Goal: Task Accomplishment & Management: Manage account settings

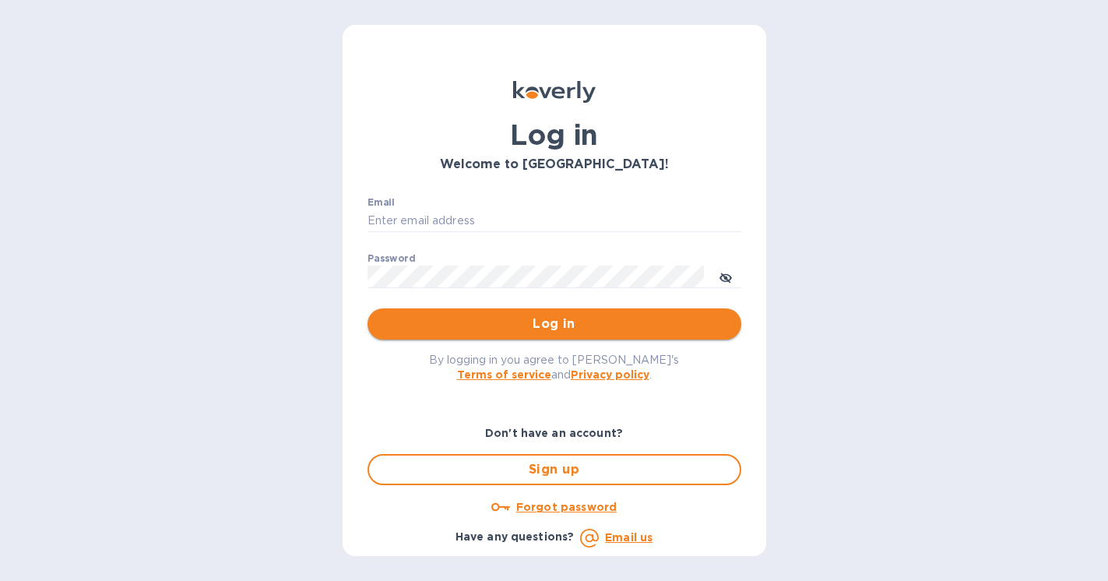
type input "[PERSON_NAME][EMAIL_ADDRESS][DOMAIN_NAME]"
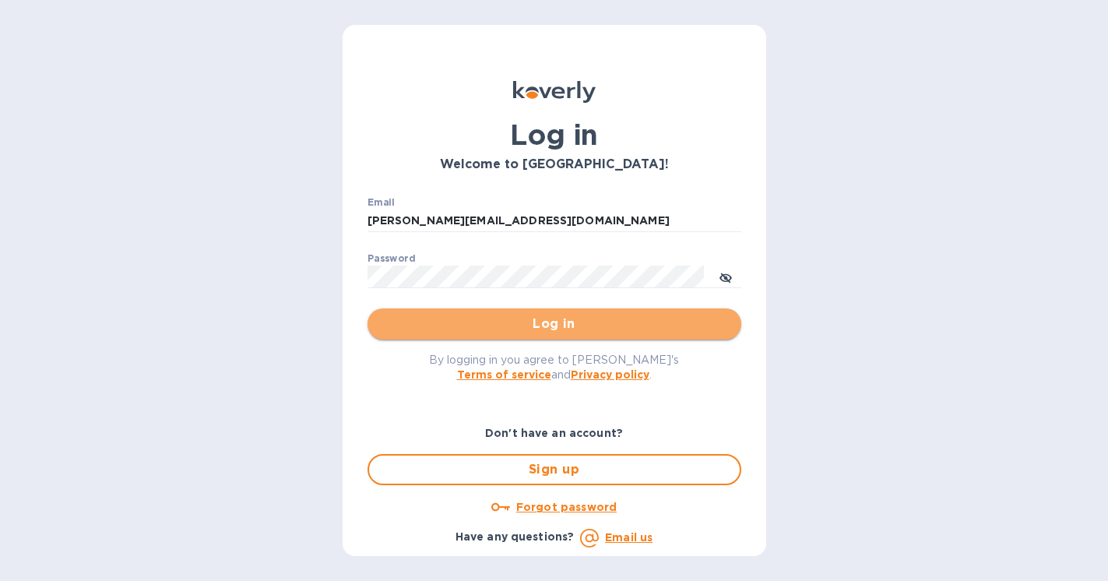
click at [477, 323] on span "Log in" at bounding box center [554, 324] width 349 height 19
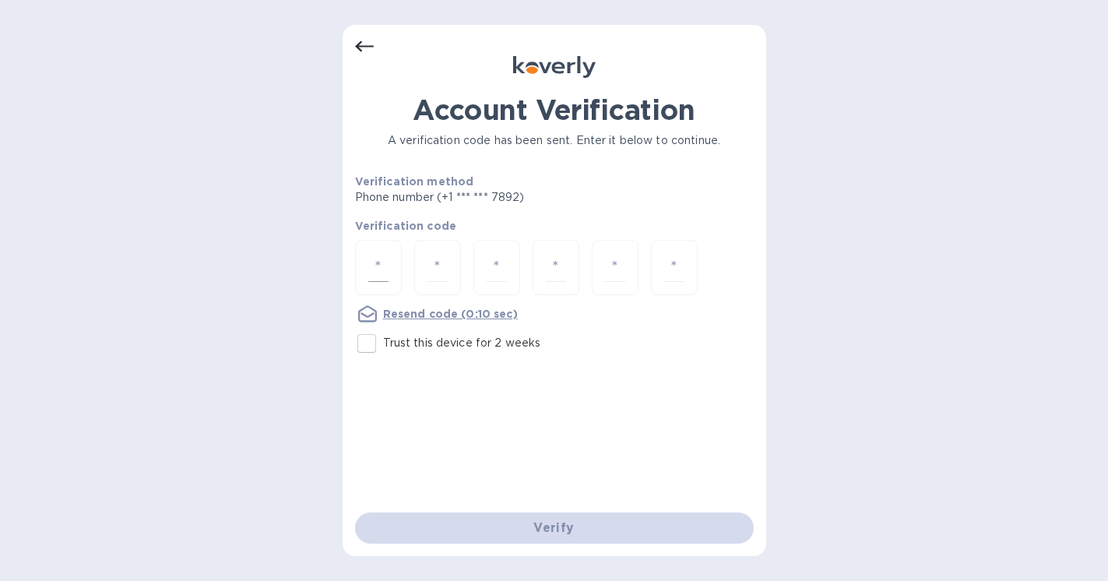
click at [384, 266] on input "number" at bounding box center [378, 267] width 20 height 29
type input "1"
type input "2"
type input "1"
type input "0"
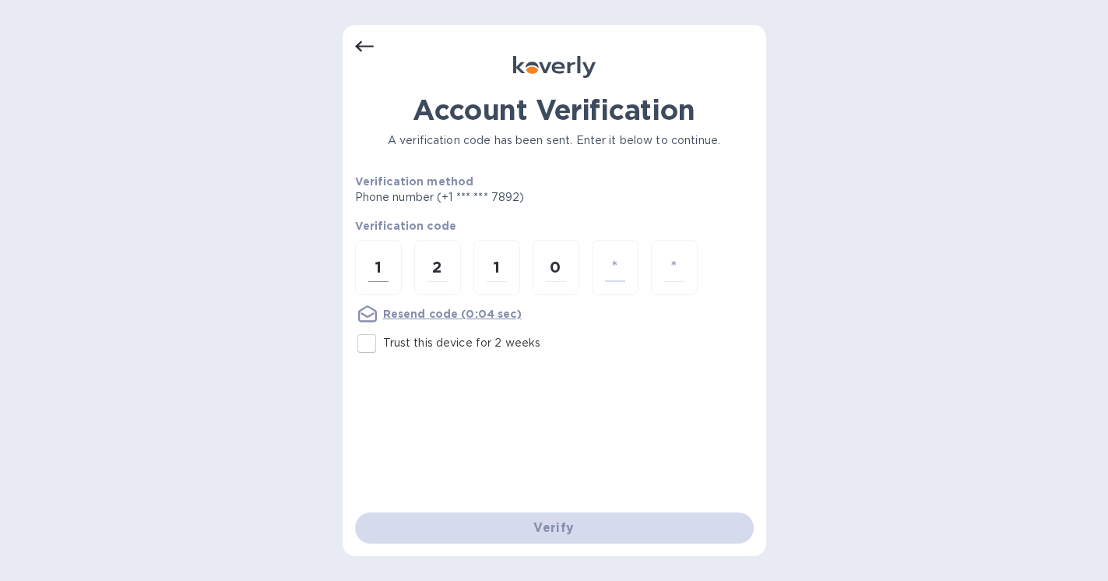
type input "8"
type input "3"
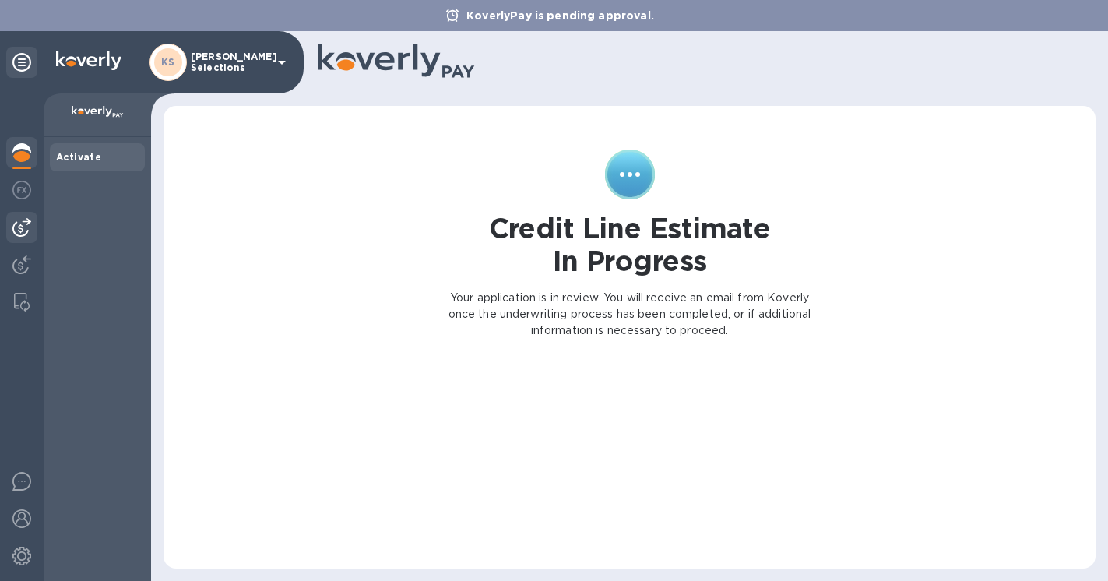
click at [23, 231] on img at bounding box center [21, 227] width 19 height 19
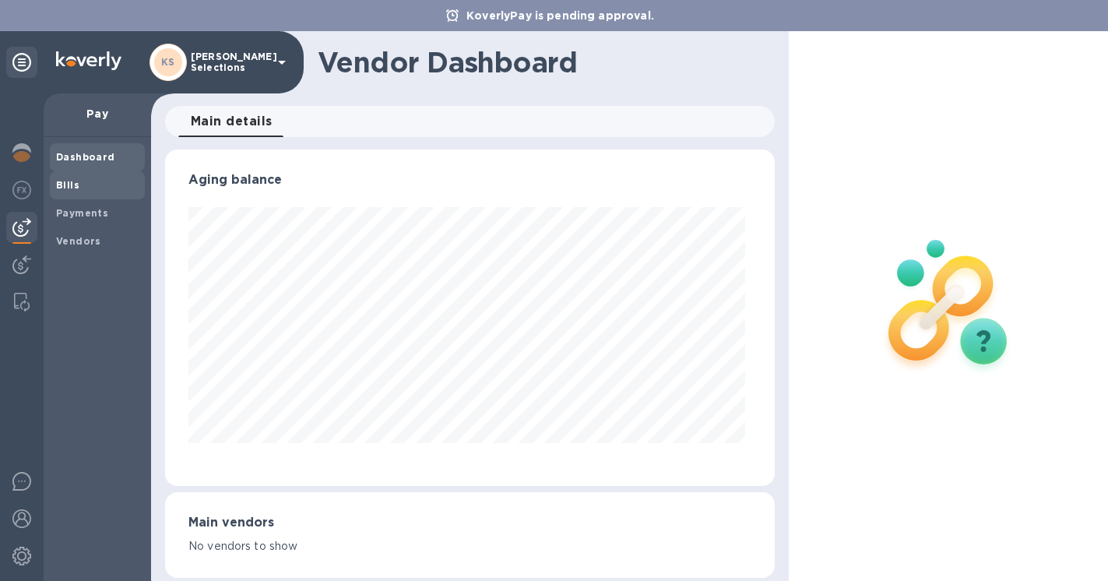
click at [74, 188] on b "Bills" at bounding box center [67, 185] width 23 height 12
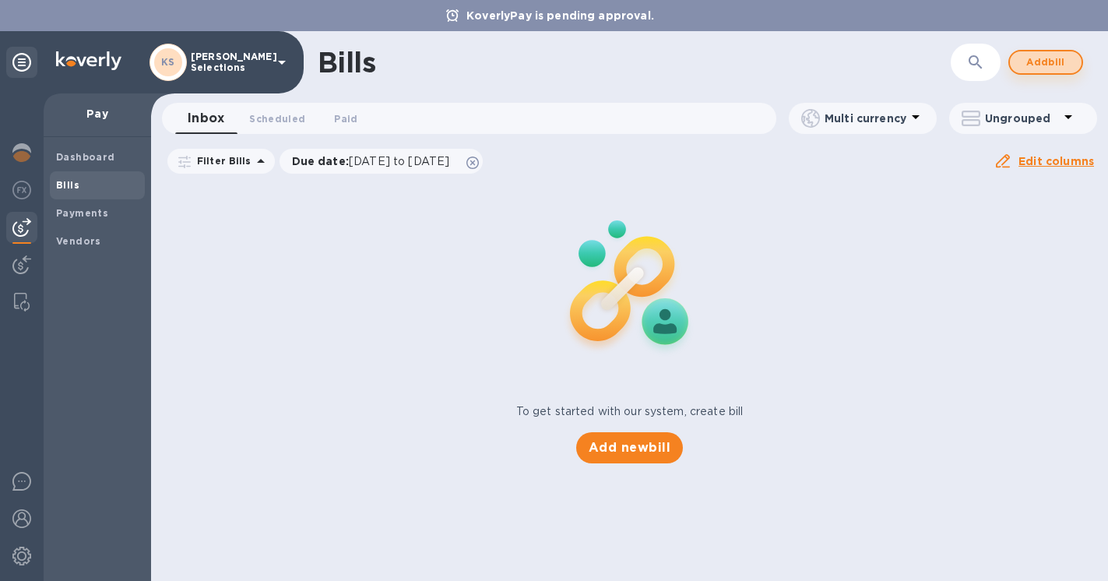
click at [1042, 65] on span "Add bill" at bounding box center [1045, 62] width 47 height 19
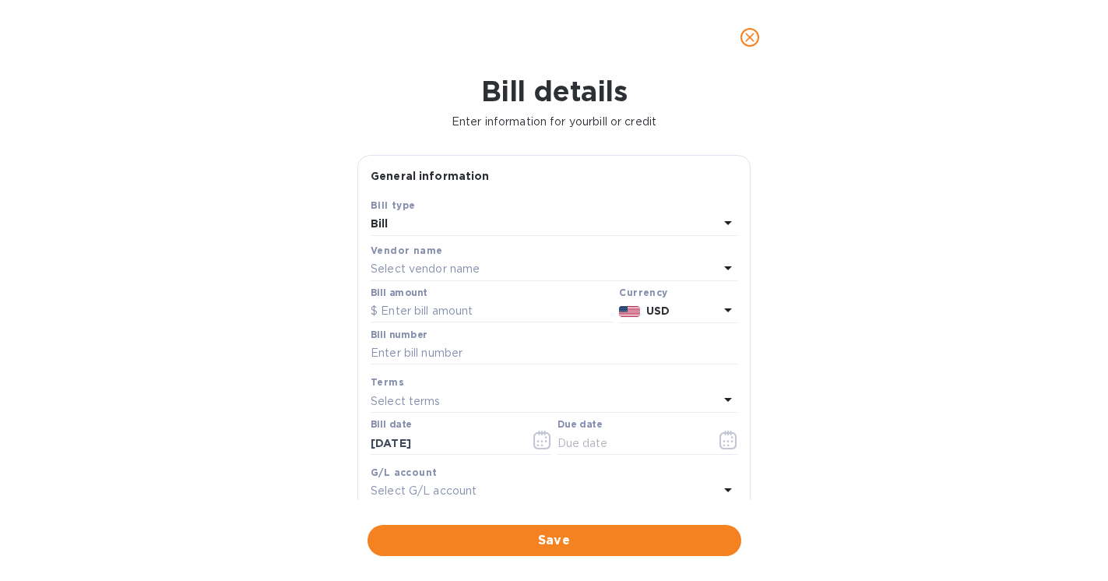
click at [492, 269] on div "Select vendor name" at bounding box center [545, 270] width 348 height 22
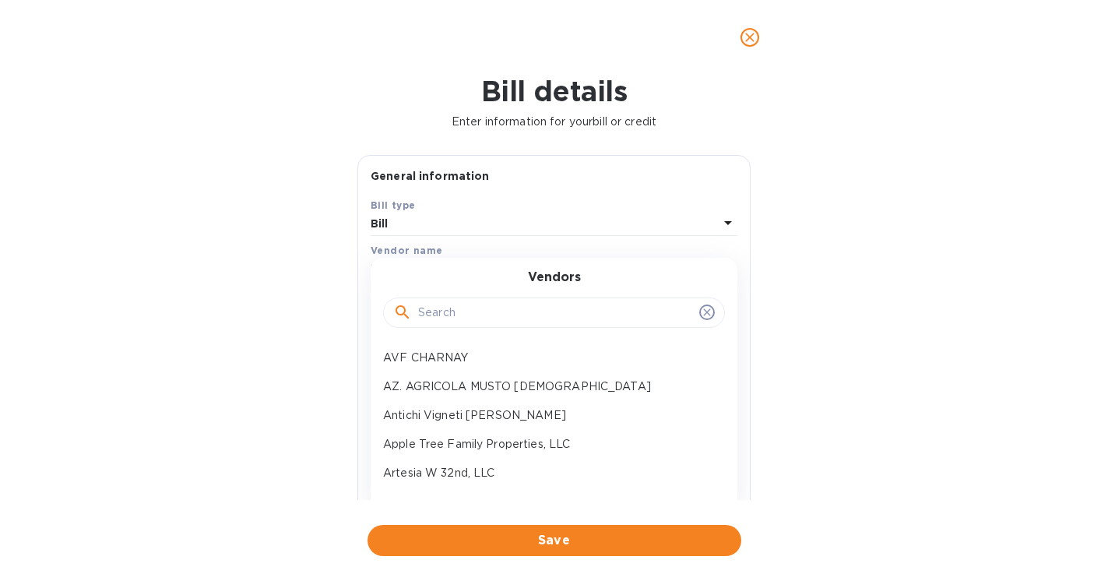
click at [473, 315] on input "text" at bounding box center [555, 312] width 275 height 23
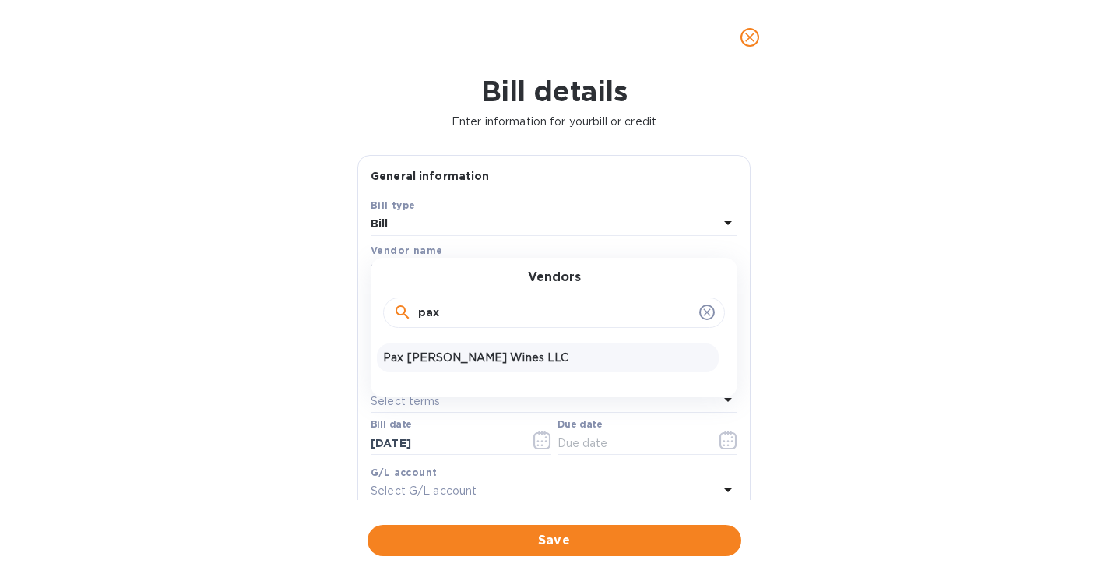
type input "pax"
click at [466, 361] on p "Pax Mahle Wines LLC" at bounding box center [547, 358] width 329 height 16
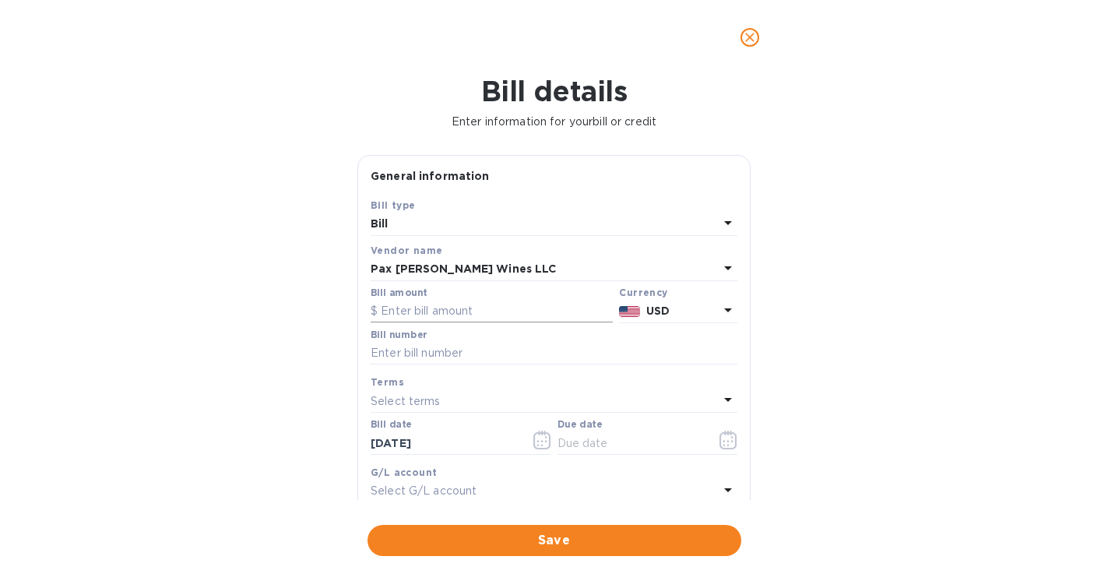
click at [465, 312] on input "text" at bounding box center [492, 311] width 242 height 23
paste input "6,950.16"
type input "6,950.16"
click at [424, 355] on input "text" at bounding box center [554, 353] width 367 height 23
type input "8122"
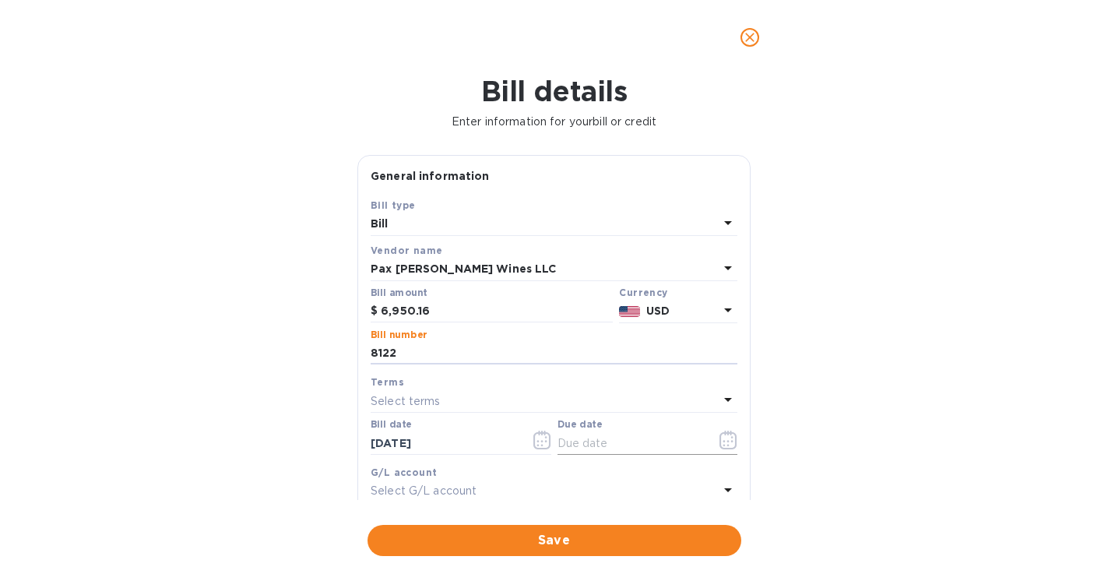
click at [724, 440] on icon "button" at bounding box center [729, 440] width 18 height 19
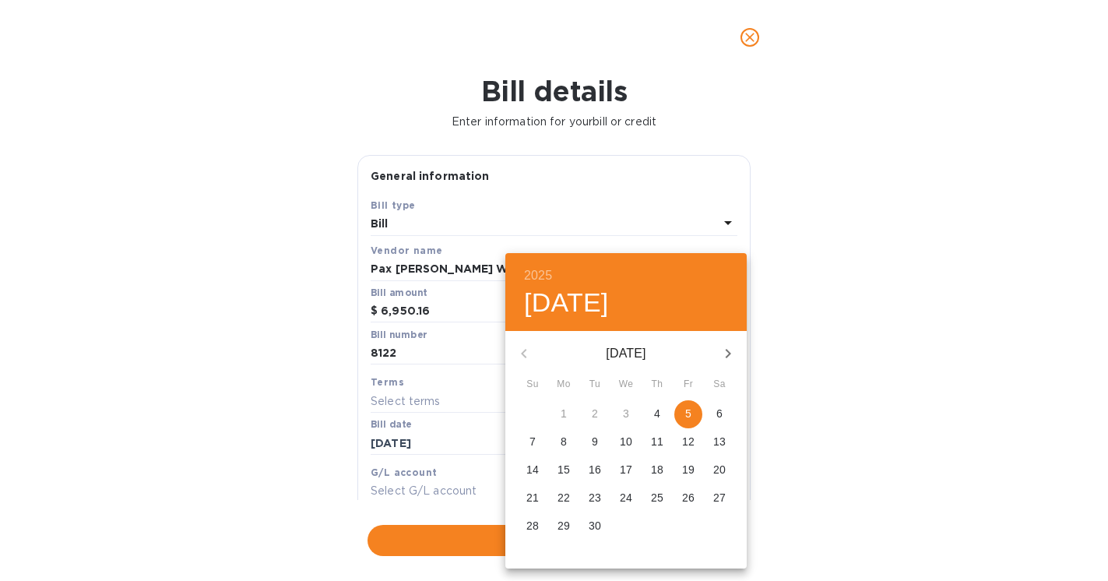
click at [697, 418] on span "5" at bounding box center [688, 414] width 28 height 16
type input "09/05/2025"
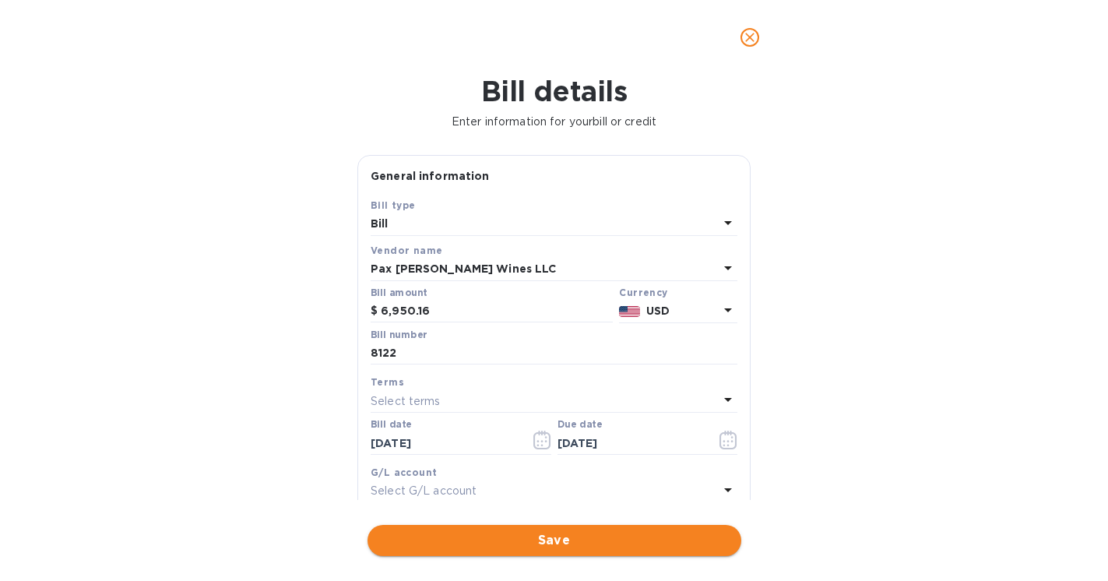
click at [547, 545] on span "Save" at bounding box center [554, 540] width 349 height 19
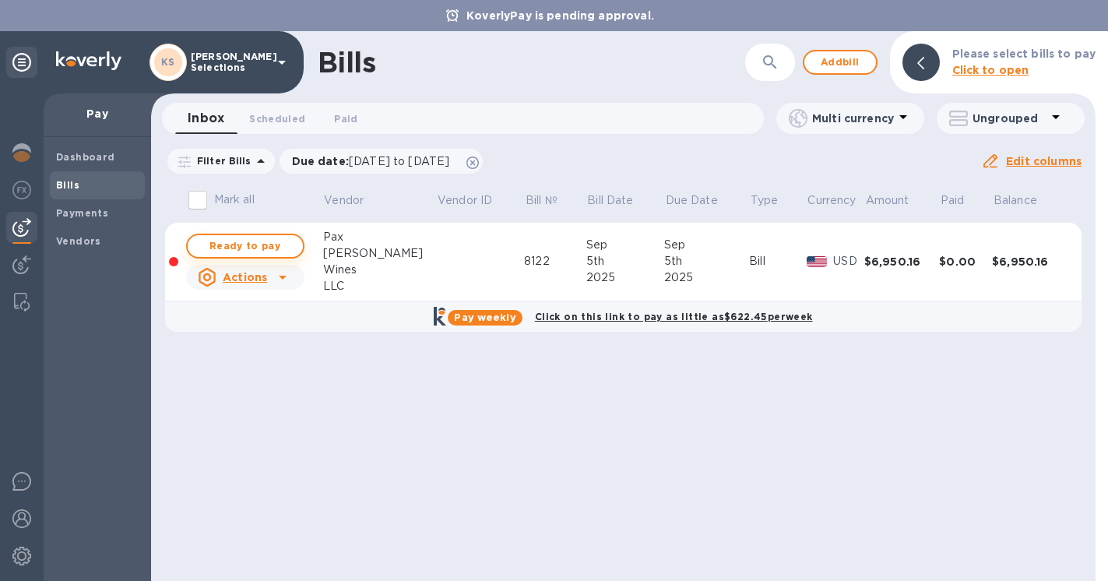
click at [259, 247] on span "Ready to pay" at bounding box center [245, 246] width 90 height 19
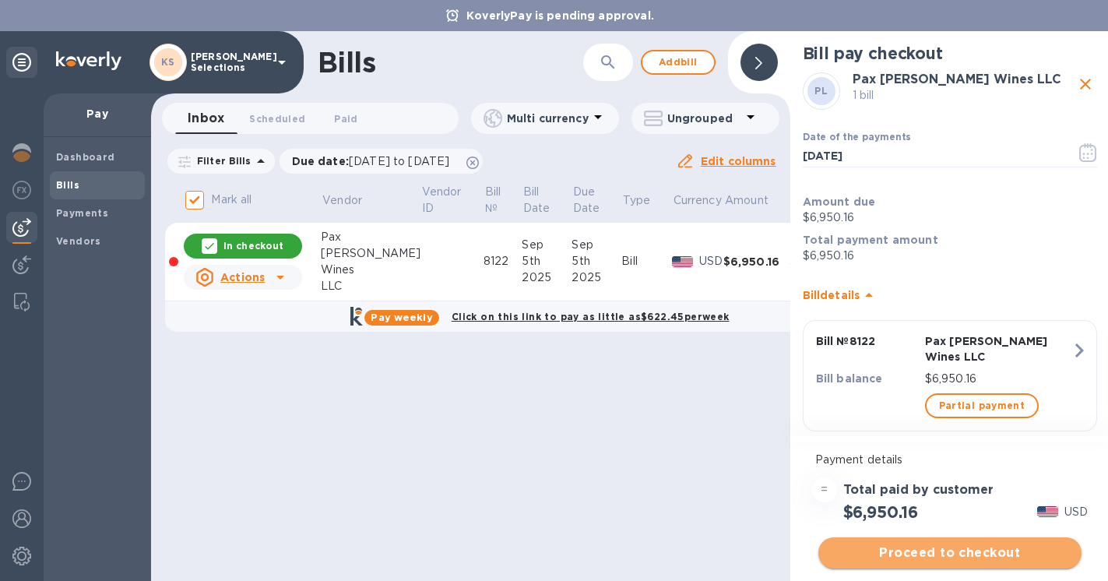
click at [945, 553] on span "Proceed to checkout" at bounding box center [950, 553] width 238 height 19
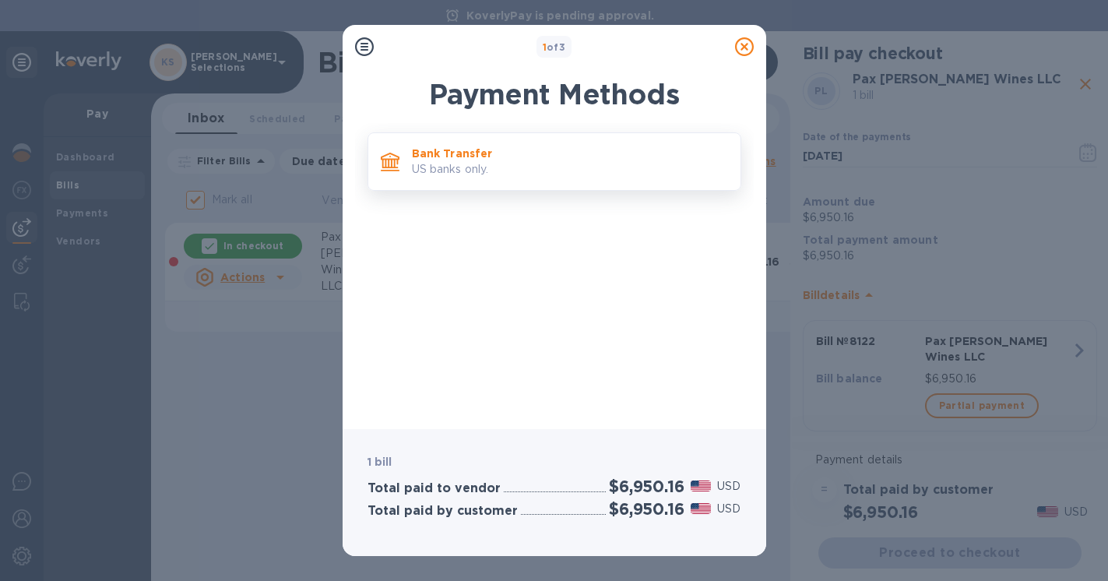
click at [488, 174] on p "US banks only." at bounding box center [570, 169] width 316 height 16
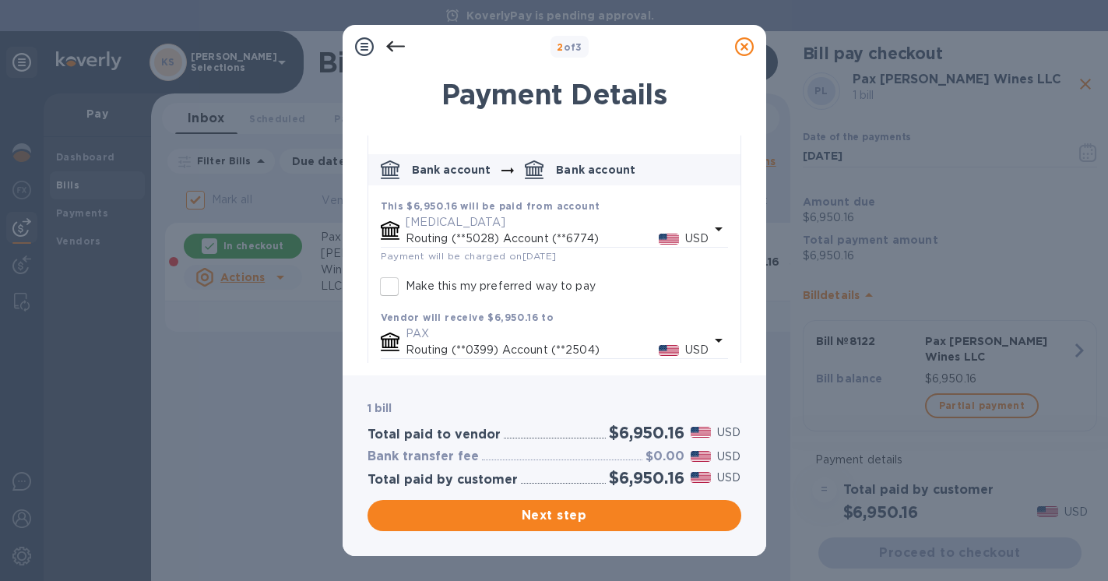
scroll to position [60, 0]
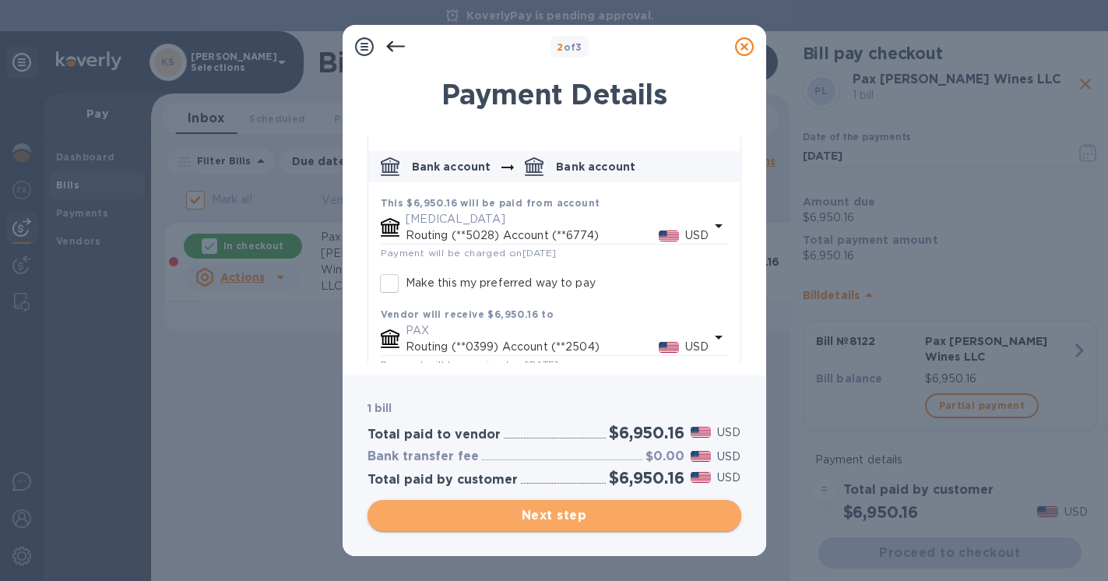
click at [521, 516] on span "Next step" at bounding box center [554, 515] width 349 height 19
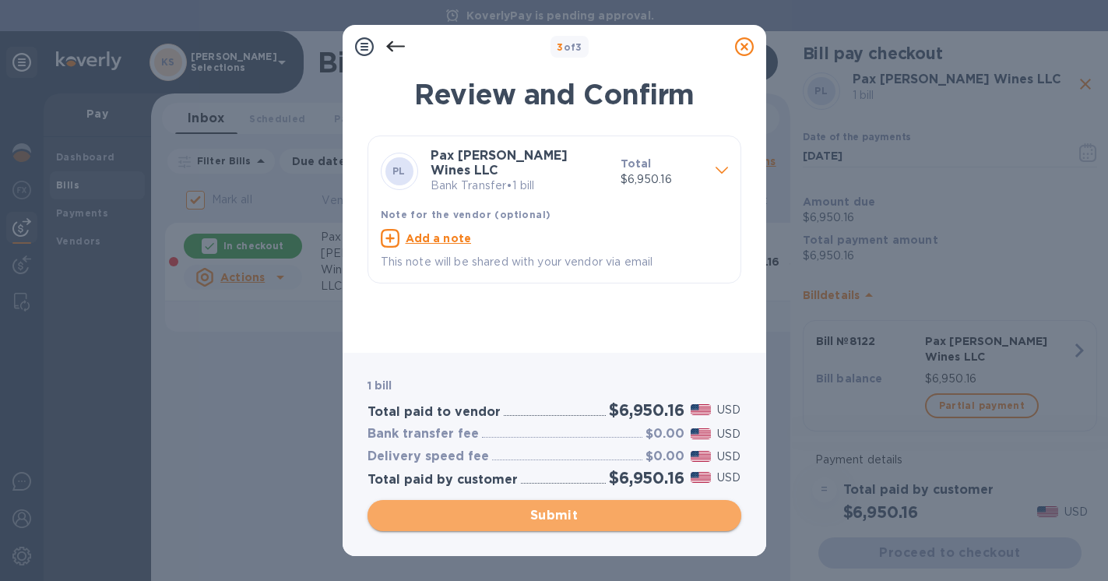
click at [521, 516] on span "Submit" at bounding box center [554, 515] width 349 height 19
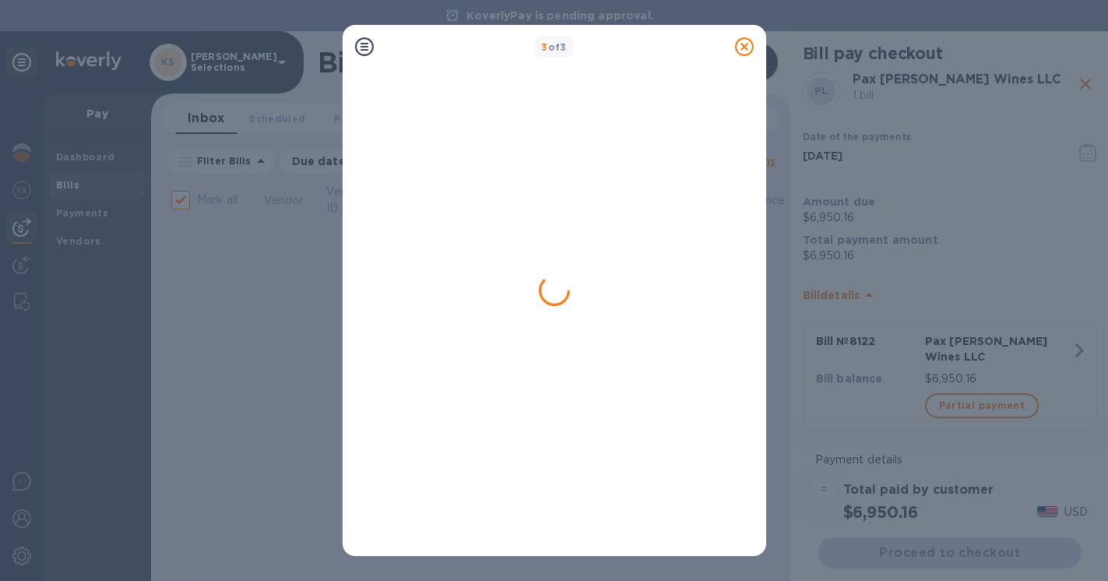
checkbox input "false"
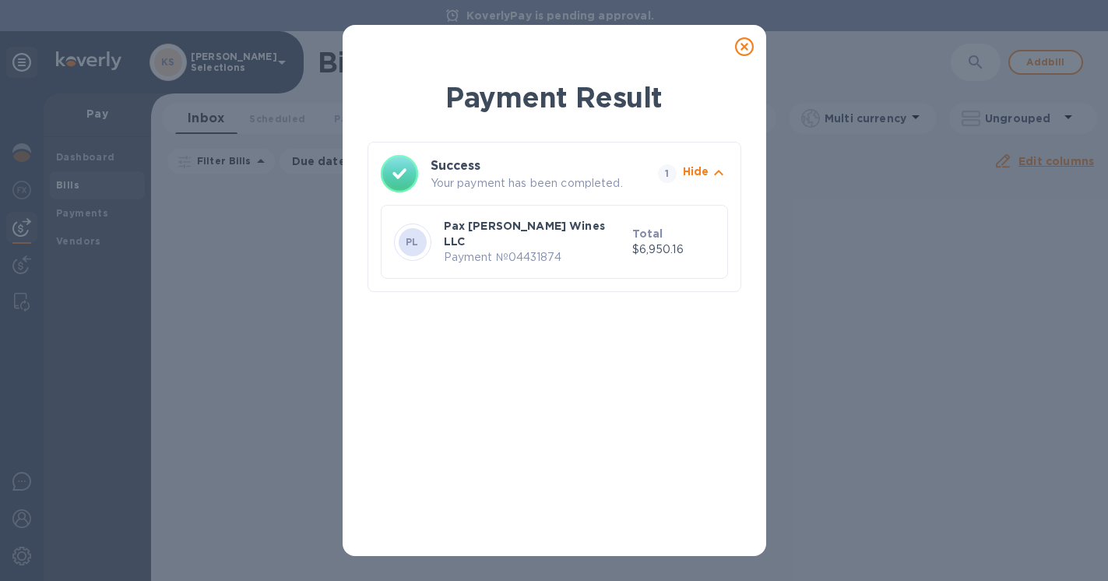
click at [745, 44] on icon at bounding box center [744, 46] width 19 height 19
